Goal: Navigation & Orientation: Find specific page/section

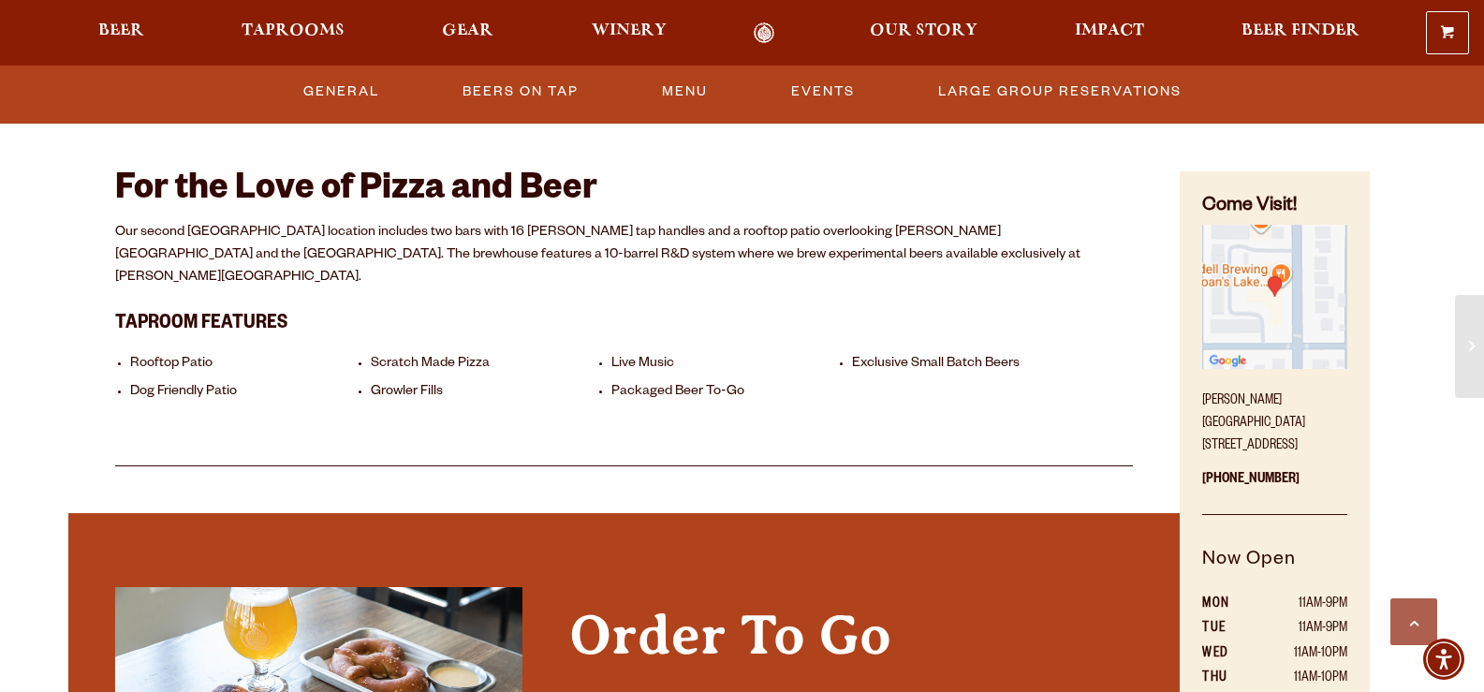
scroll to position [655, 0]
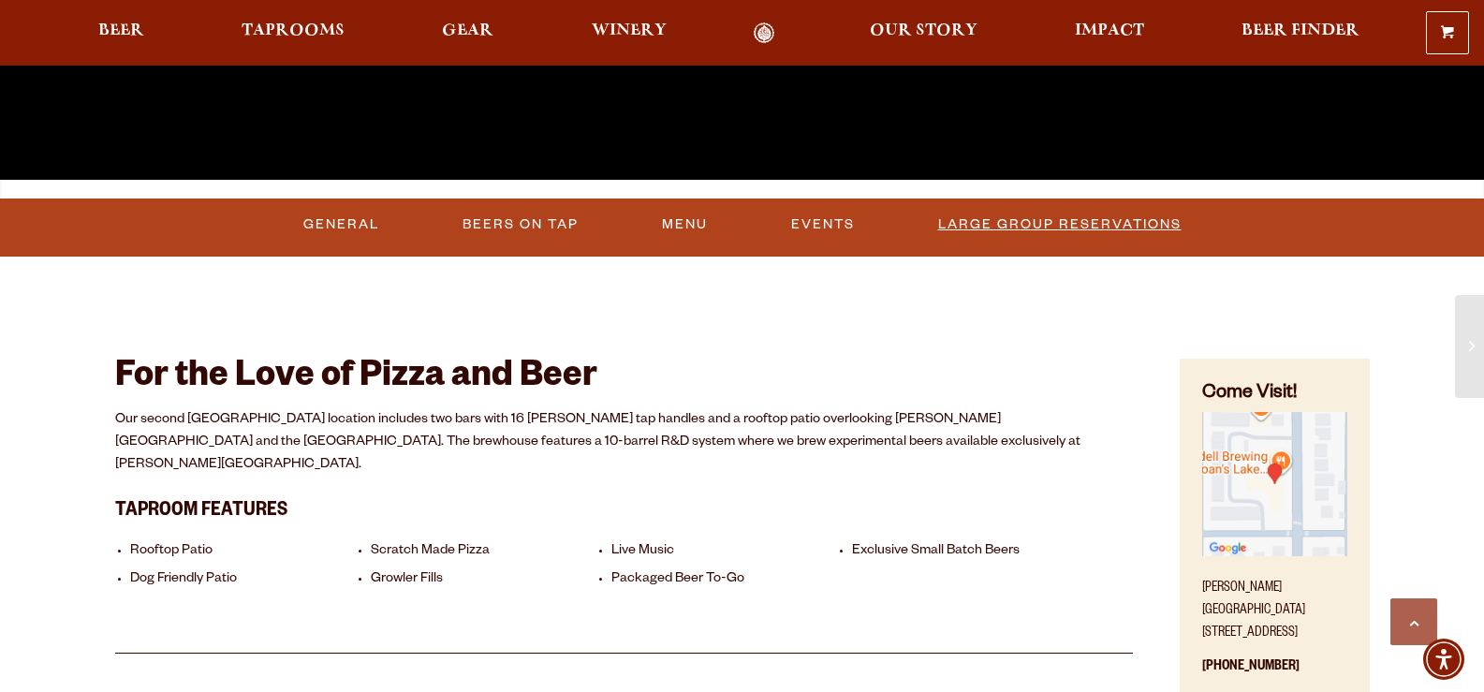
click at [1059, 219] on link "Large Group Reservations" at bounding box center [1059, 224] width 258 height 43
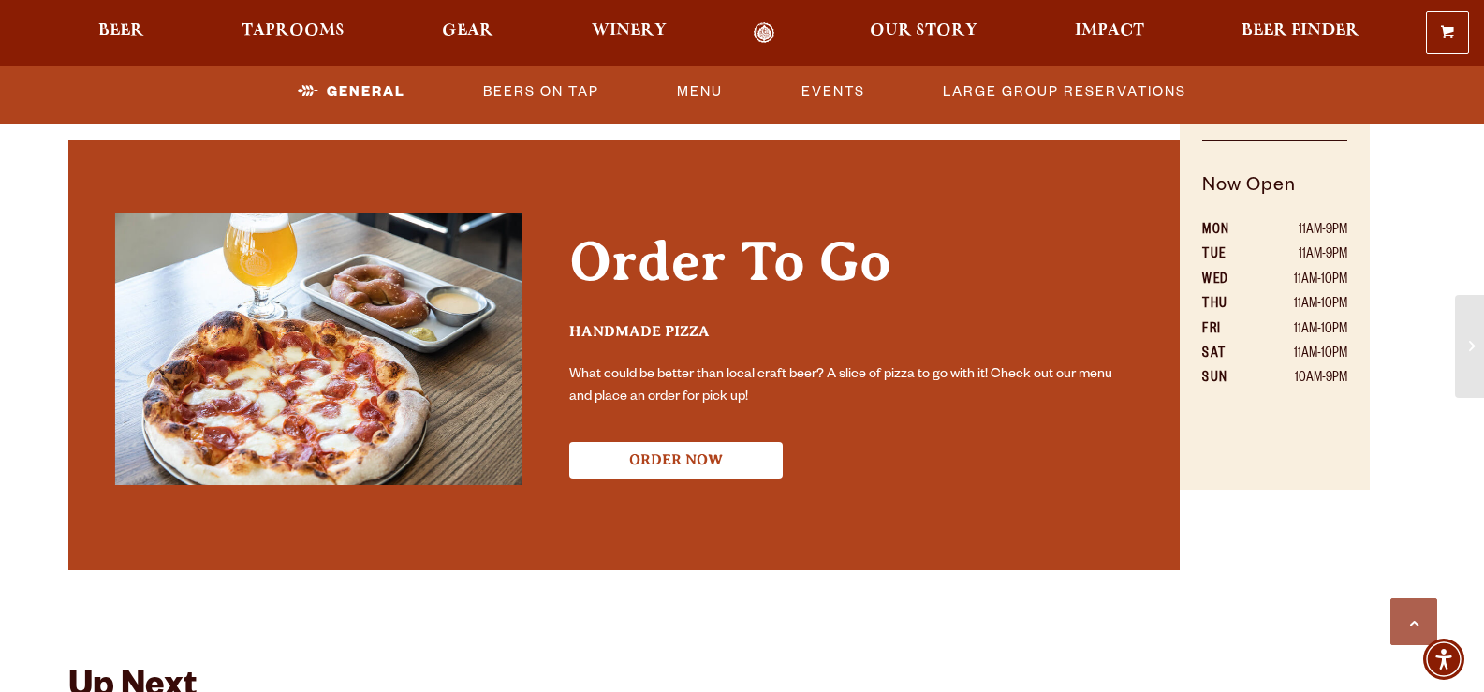
scroll to position [748, 0]
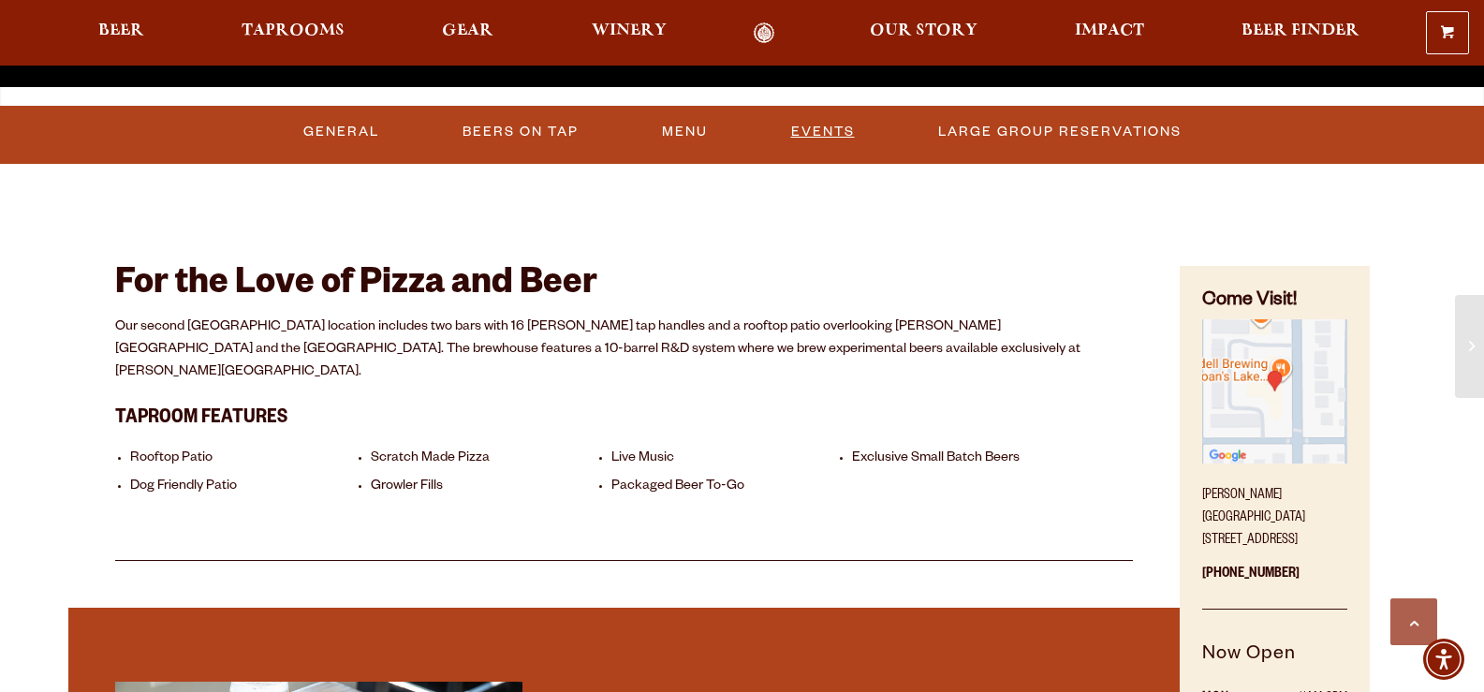
click at [838, 124] on link "Events" at bounding box center [822, 131] width 79 height 43
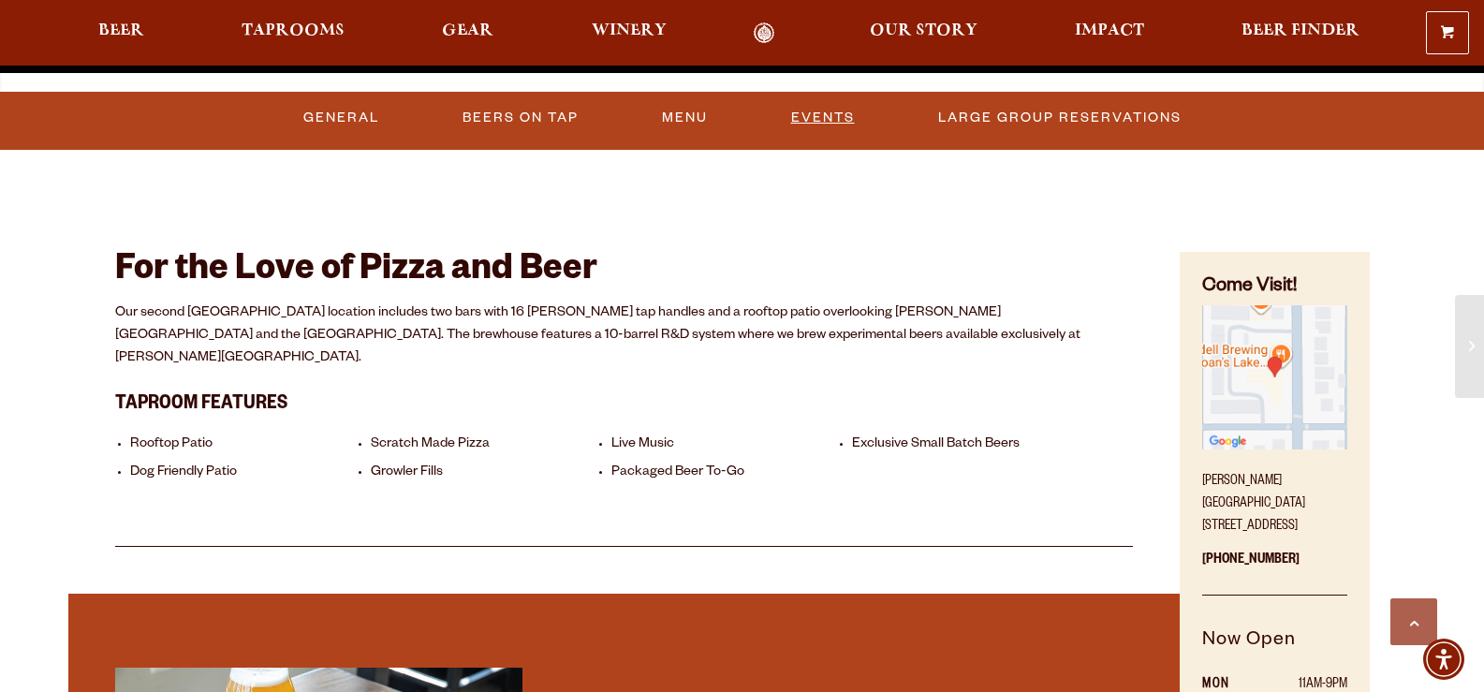
scroll to position [668, 0]
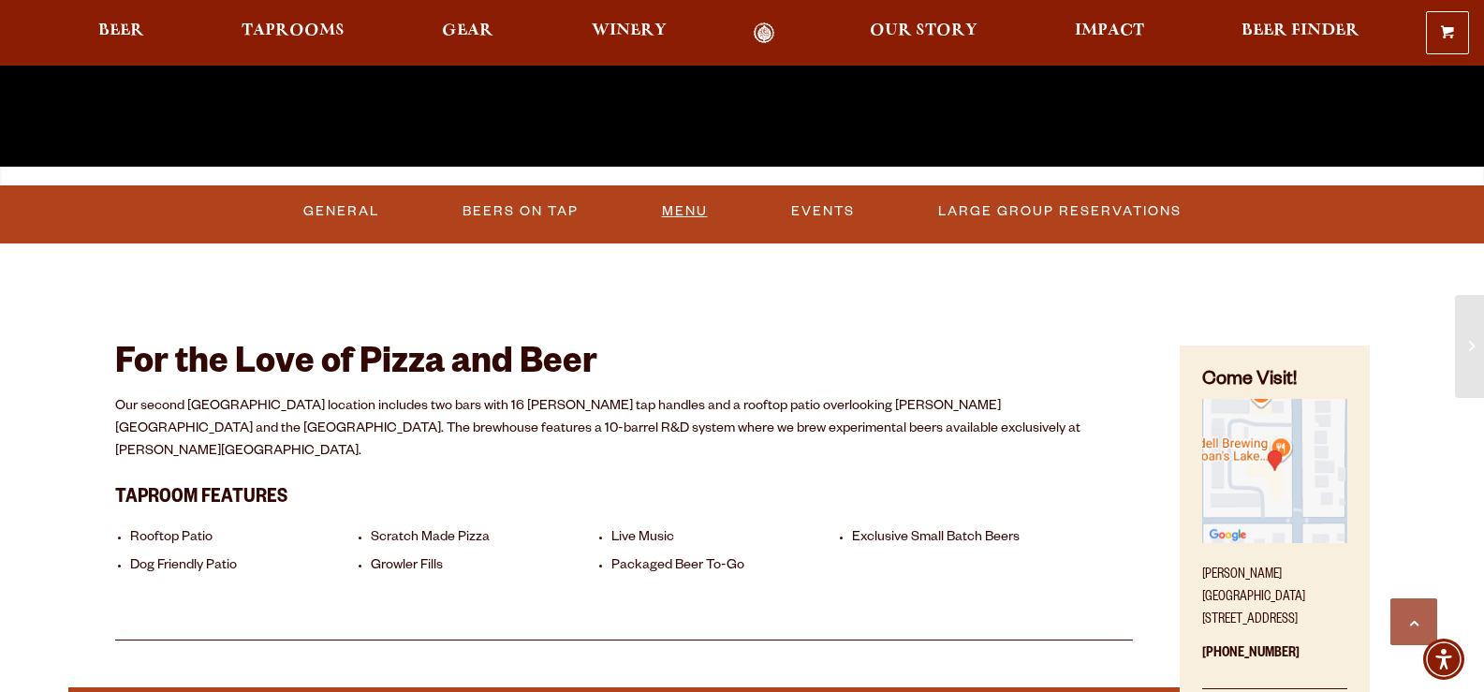
click at [672, 203] on link "Menu" at bounding box center [684, 211] width 61 height 43
click at [887, 23] on span "Our Story" at bounding box center [924, 30] width 108 height 15
click at [1260, 450] on img "Find on Google Maps (opens in a new window)" at bounding box center [1274, 471] width 144 height 144
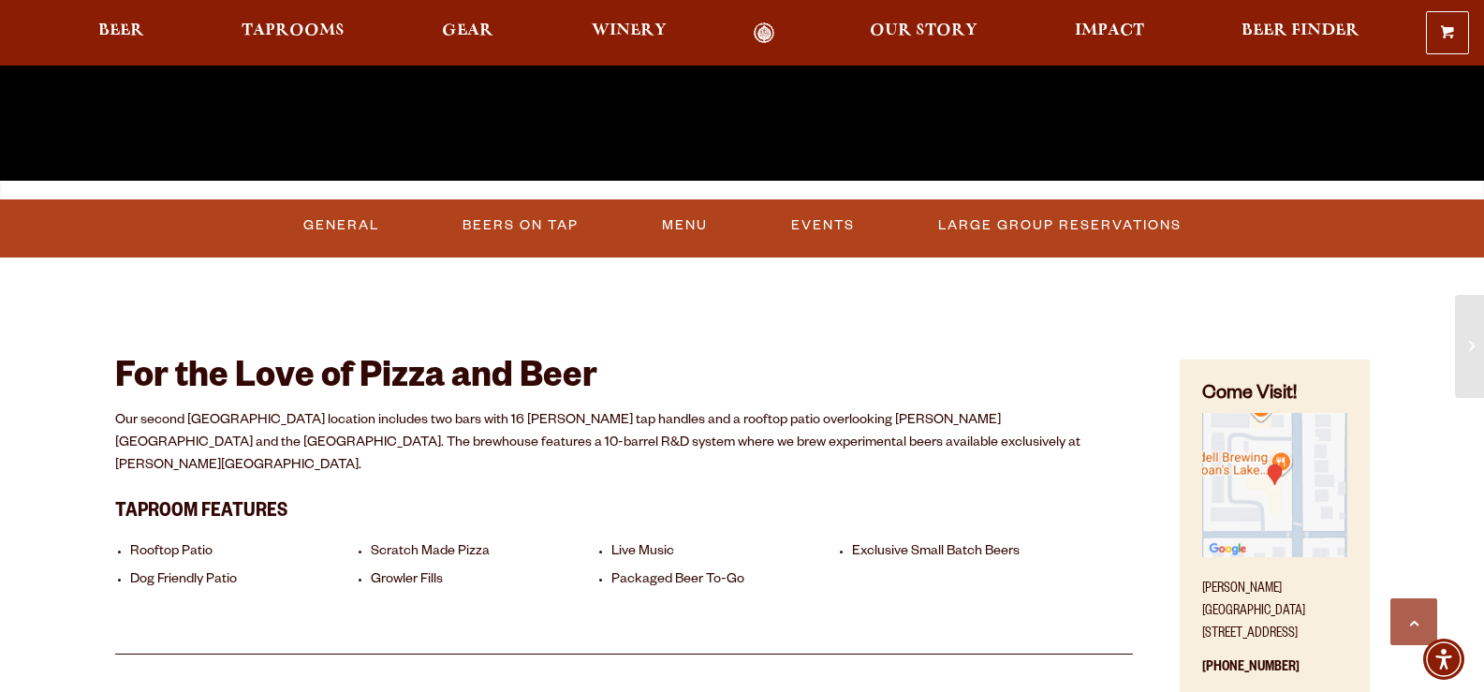
scroll to position [373, 0]
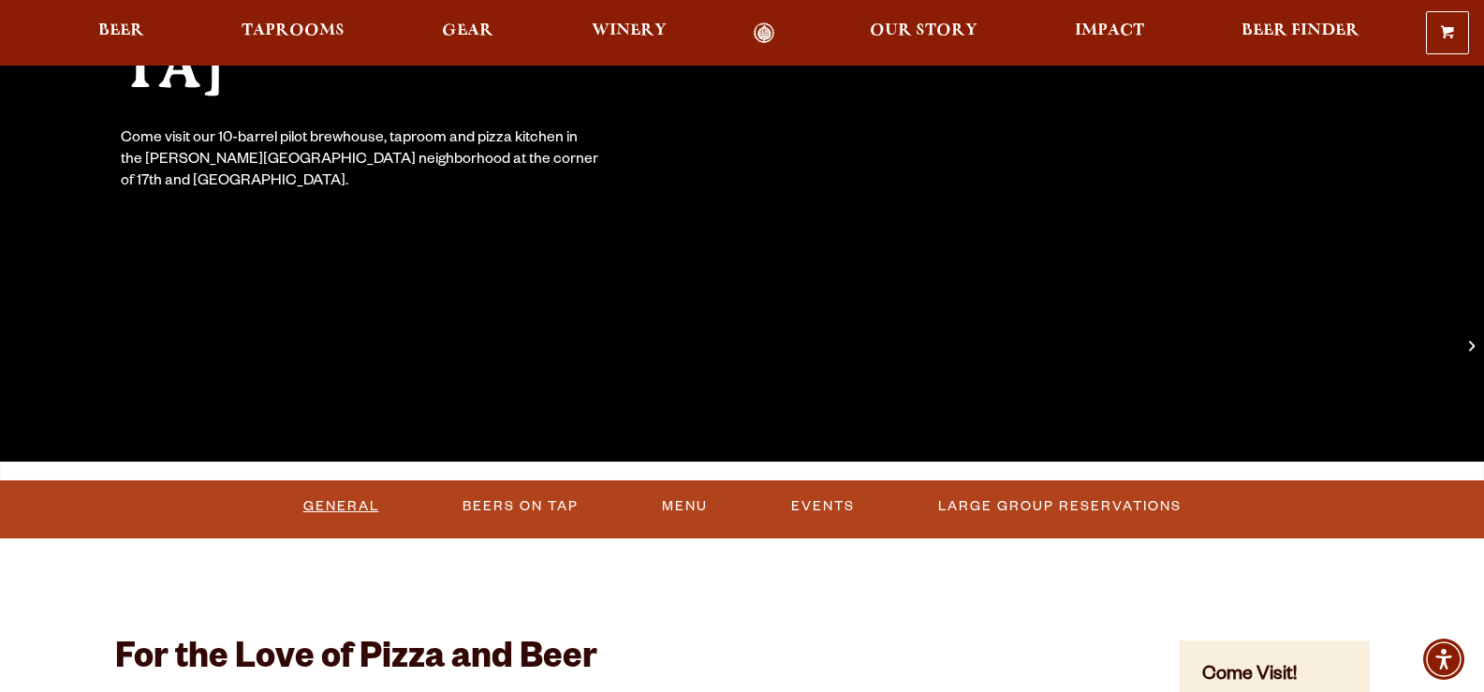
click at [332, 507] on link "General" at bounding box center [341, 506] width 91 height 43
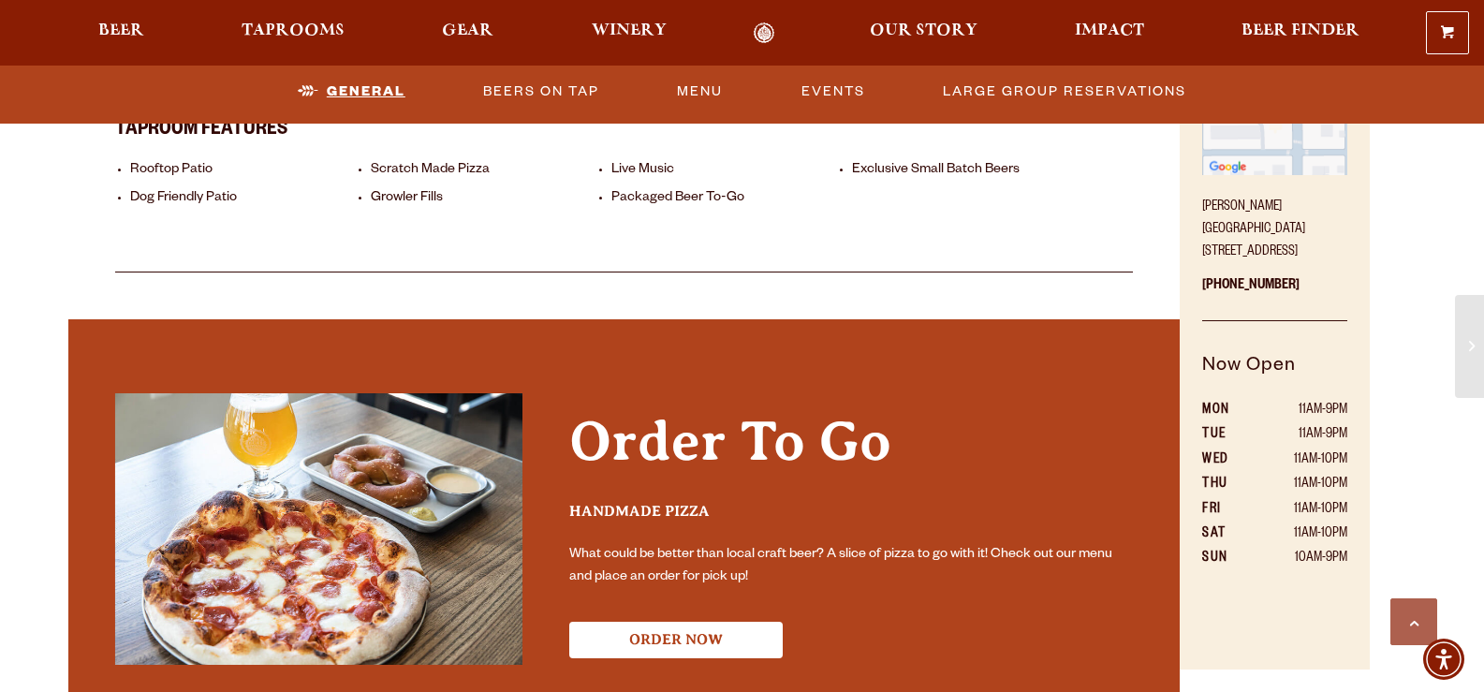
scroll to position [755, 0]
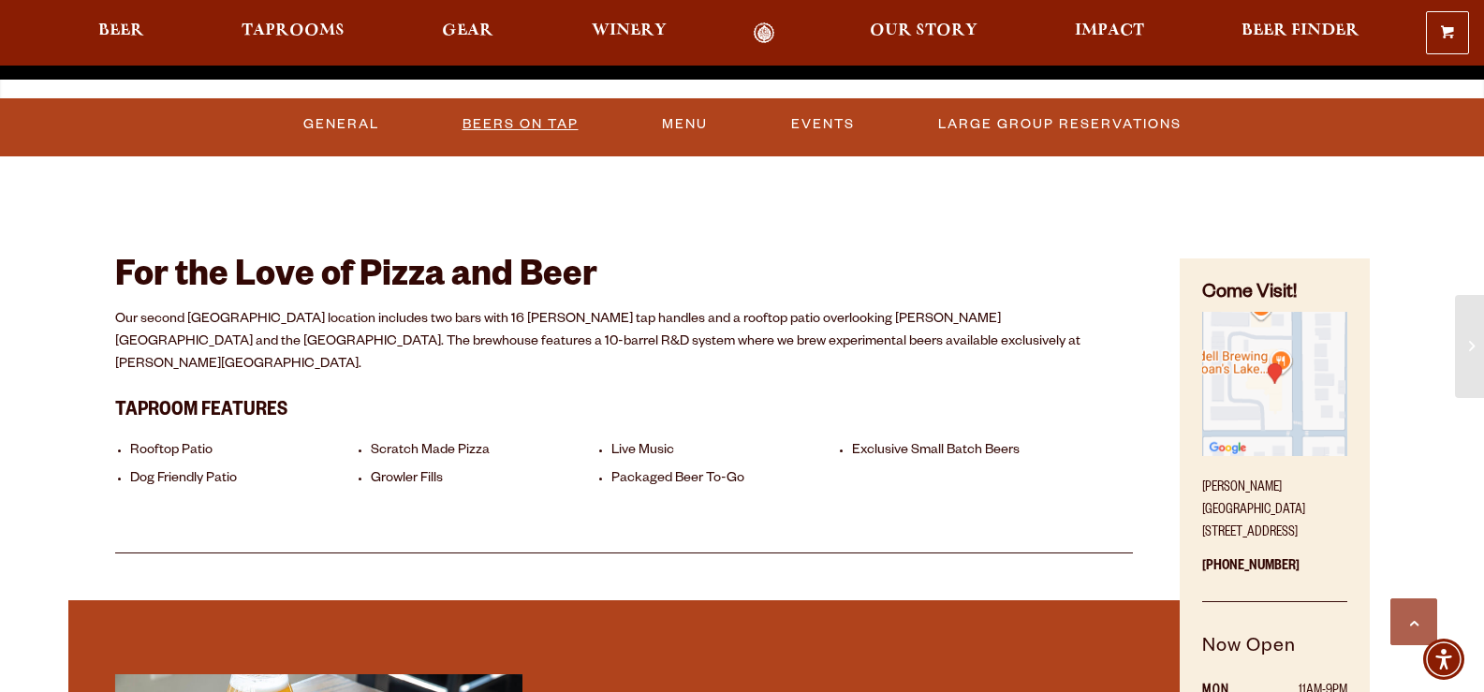
click at [534, 123] on link "Beers On Tap" at bounding box center [520, 124] width 131 height 43
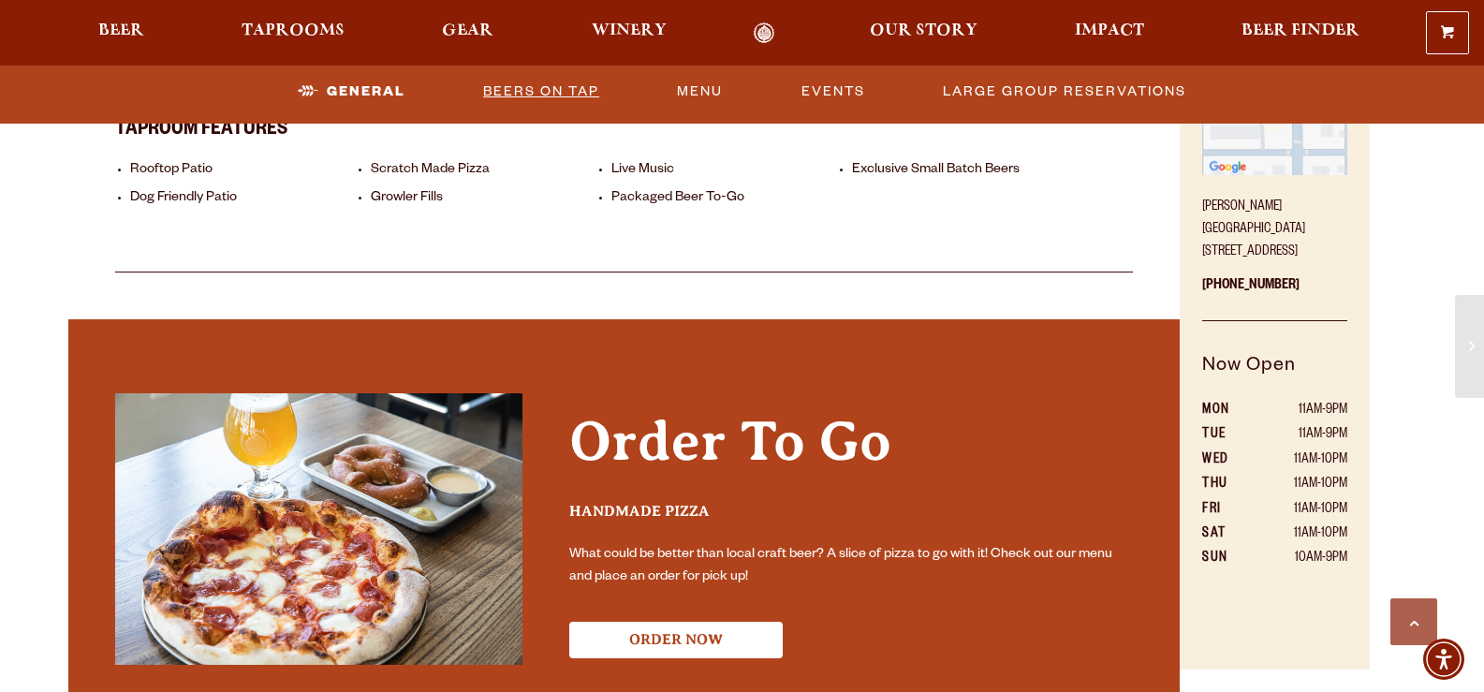
scroll to position [849, 0]
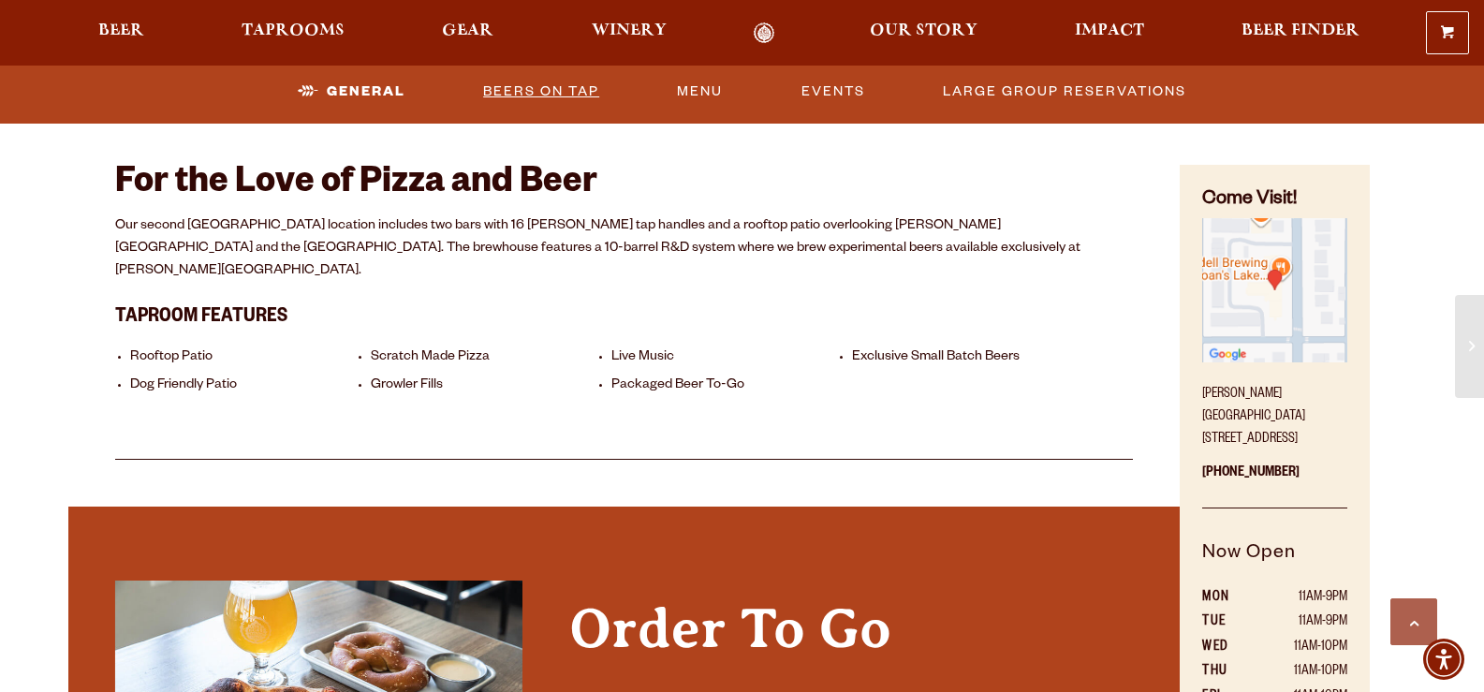
click at [529, 86] on link "Beers On Tap" at bounding box center [541, 91] width 131 height 43
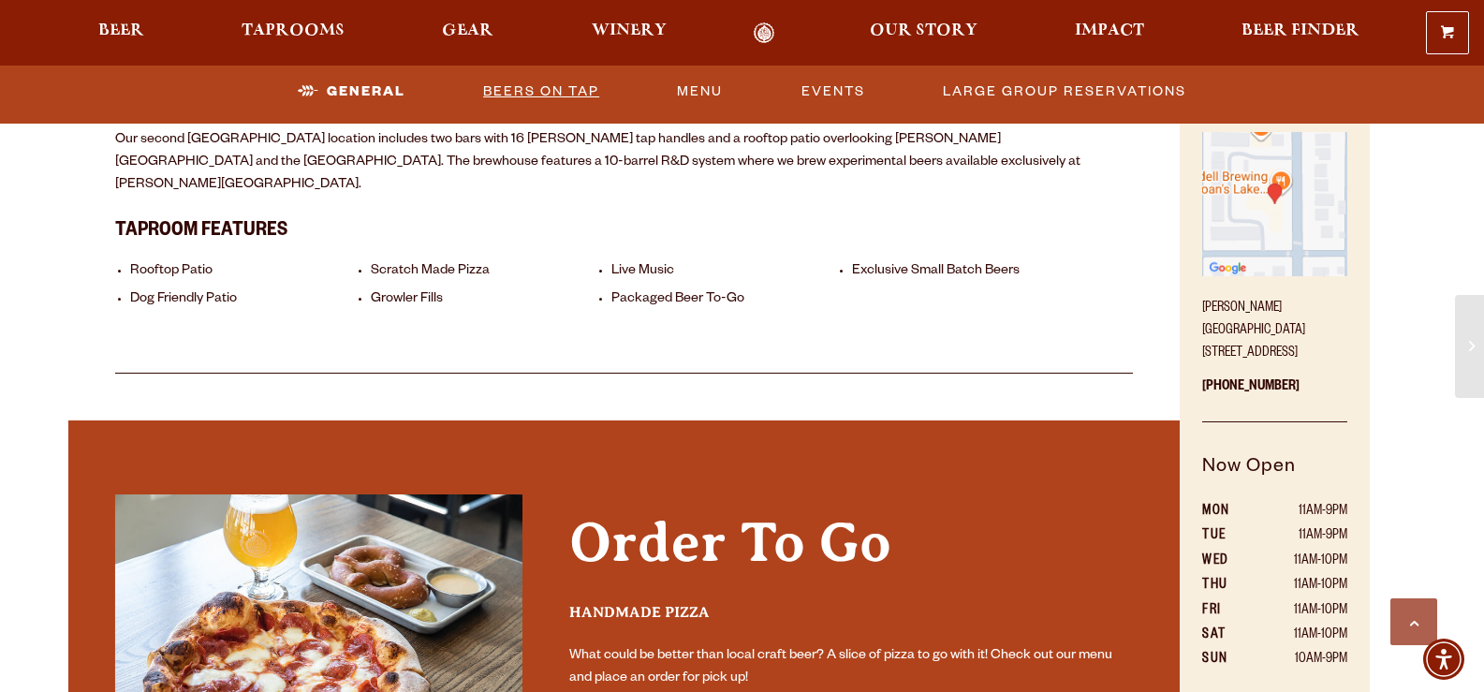
scroll to position [842, 0]
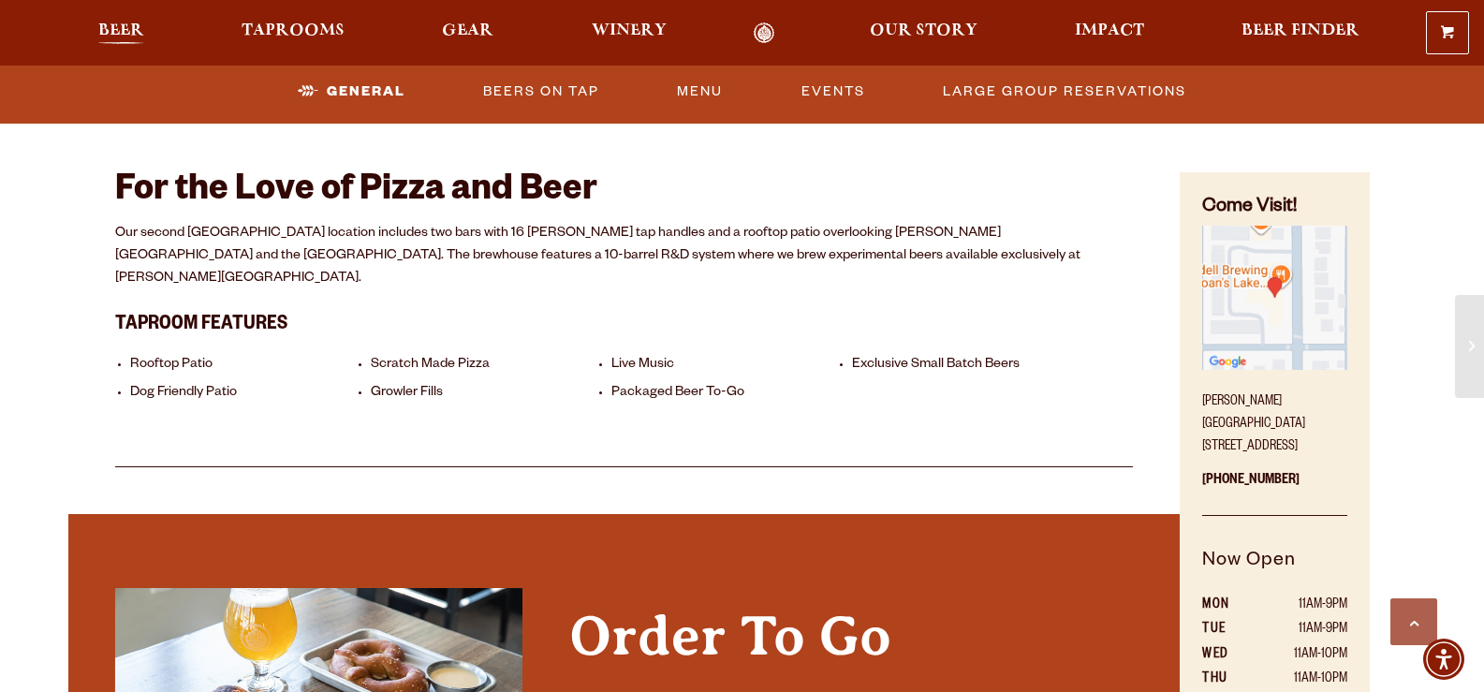
click at [126, 27] on span "Beer" at bounding box center [121, 30] width 46 height 15
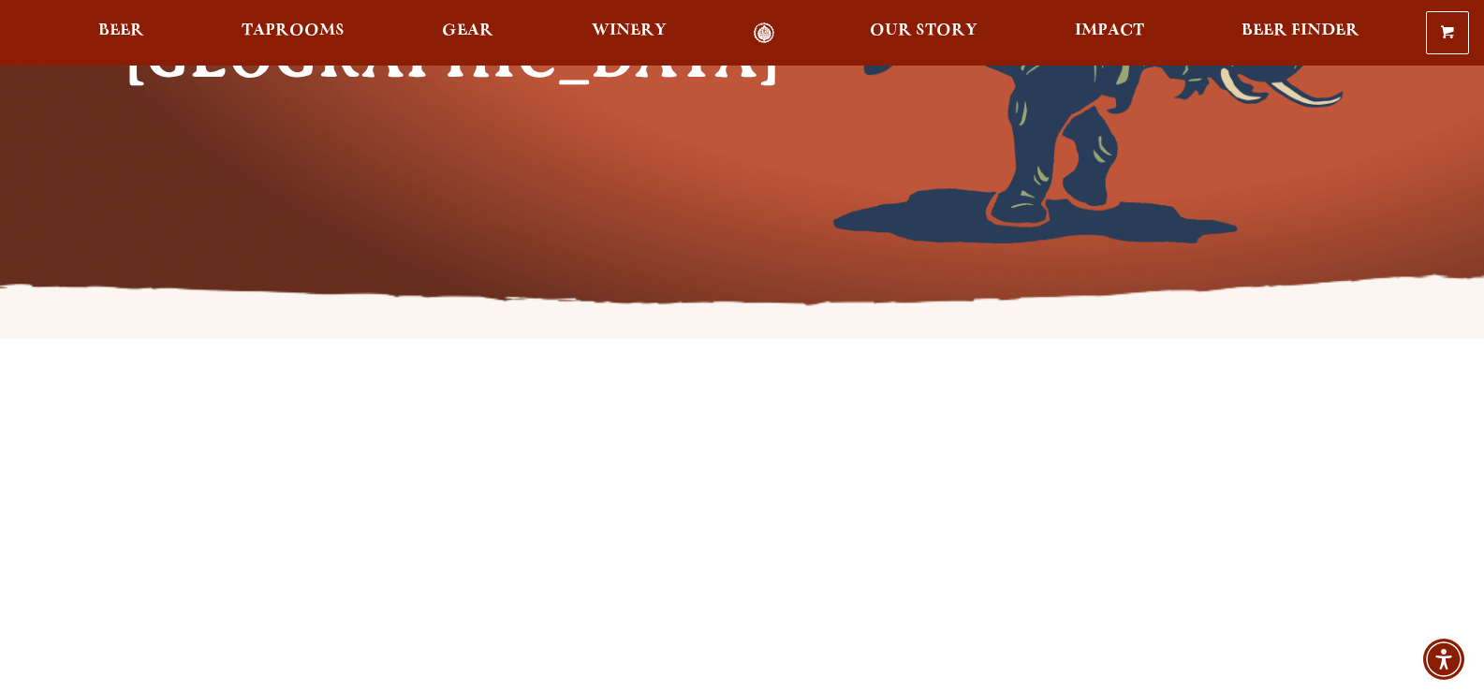
scroll to position [281, 0]
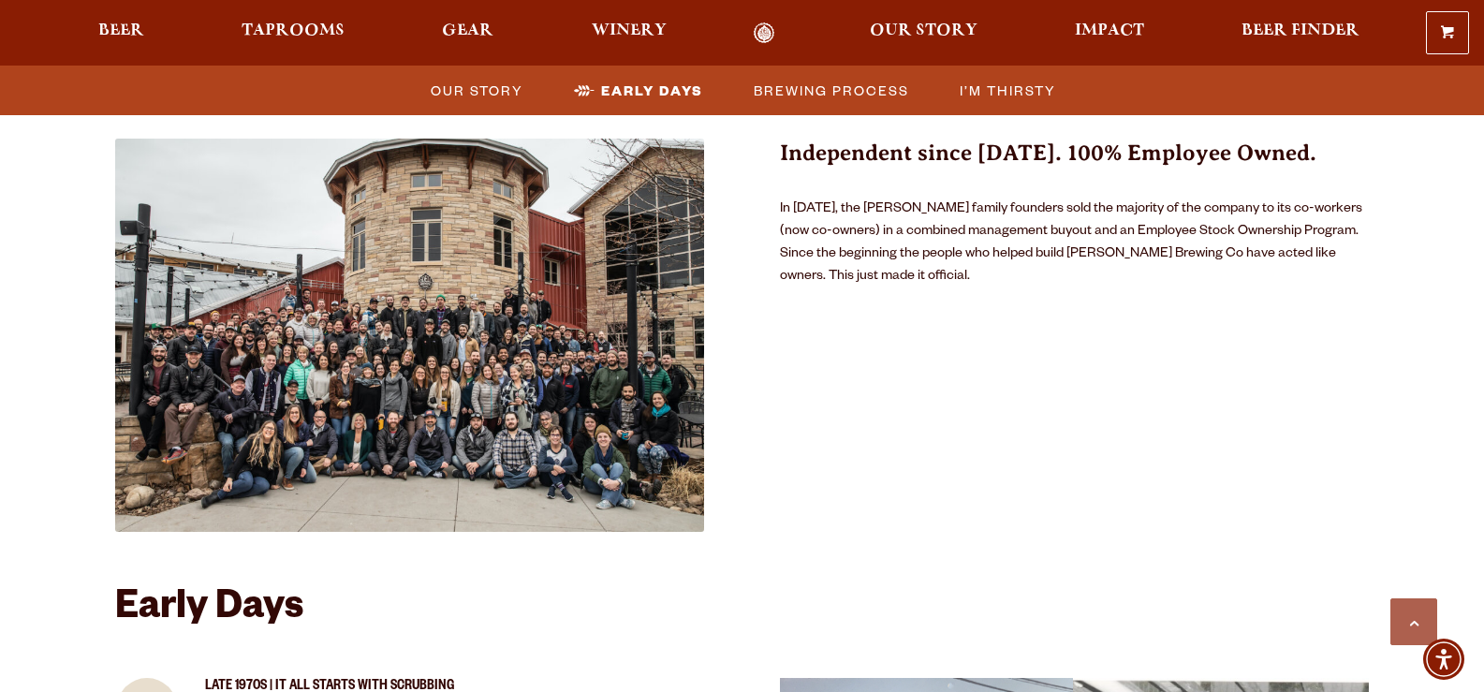
scroll to position [655, 0]
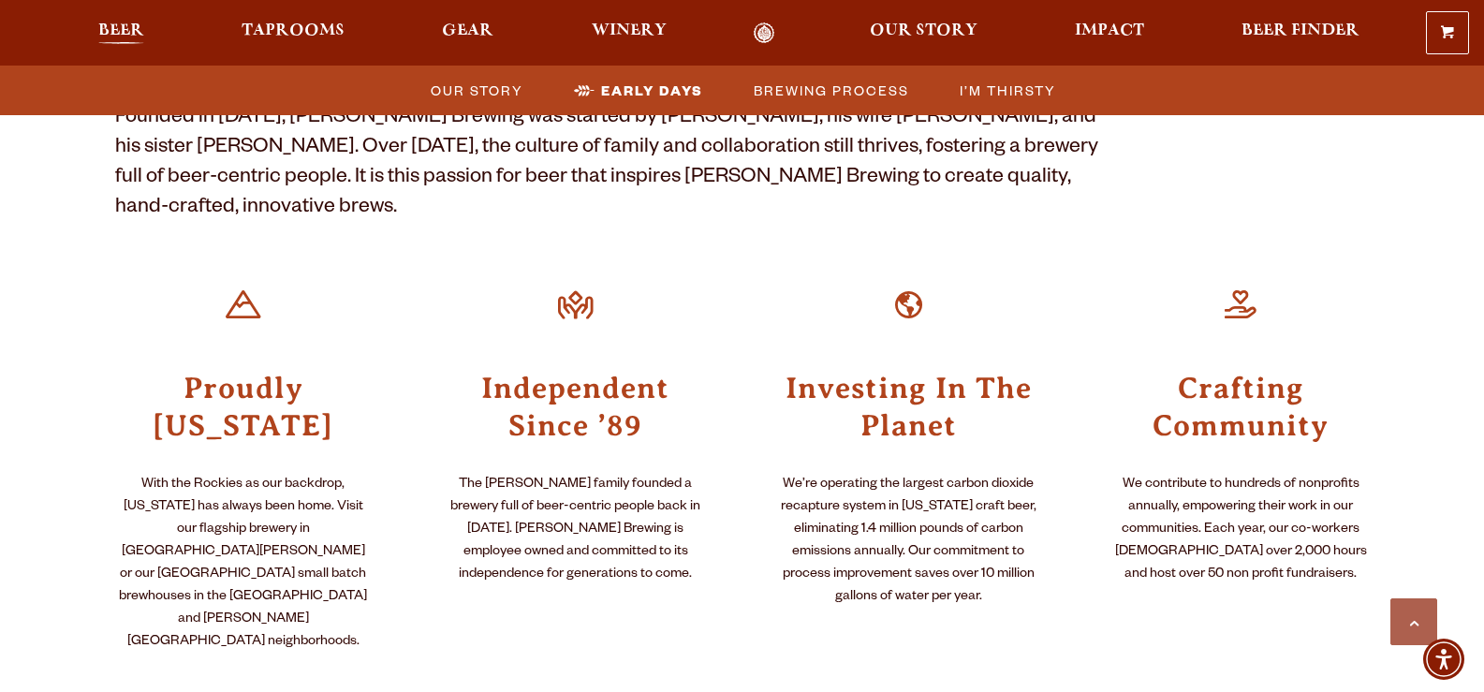
click at [113, 23] on span "Beer" at bounding box center [121, 30] width 46 height 15
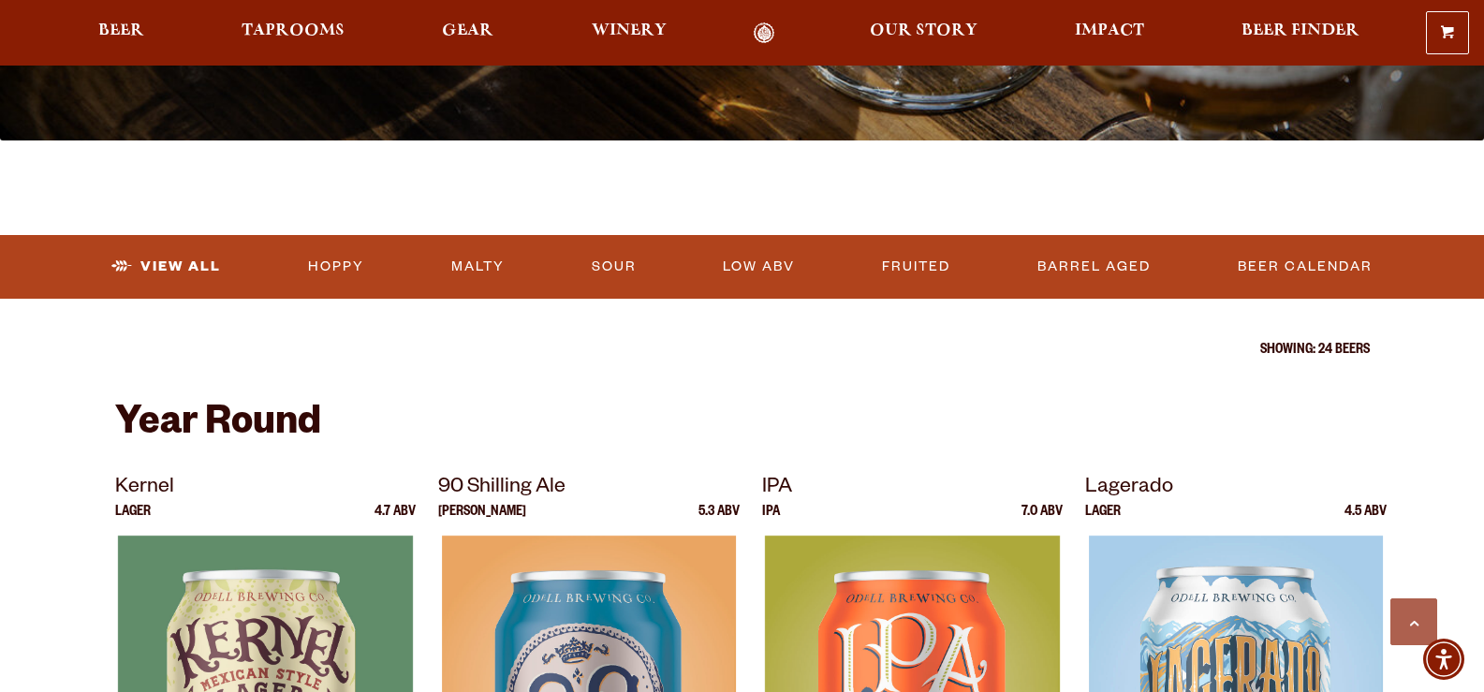
scroll to position [562, 0]
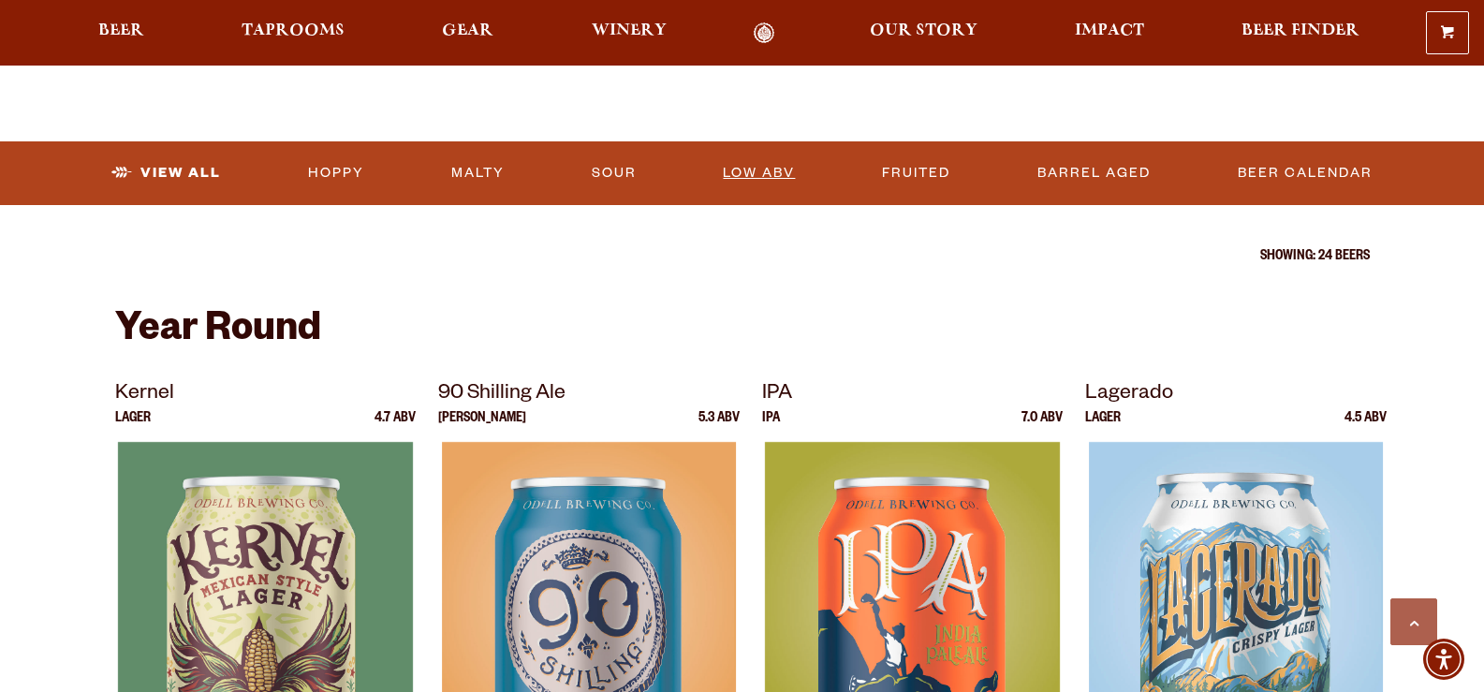
click at [780, 168] on link "Low ABV" at bounding box center [758, 173] width 87 height 43
